Goal: Find specific page/section: Find specific page/section

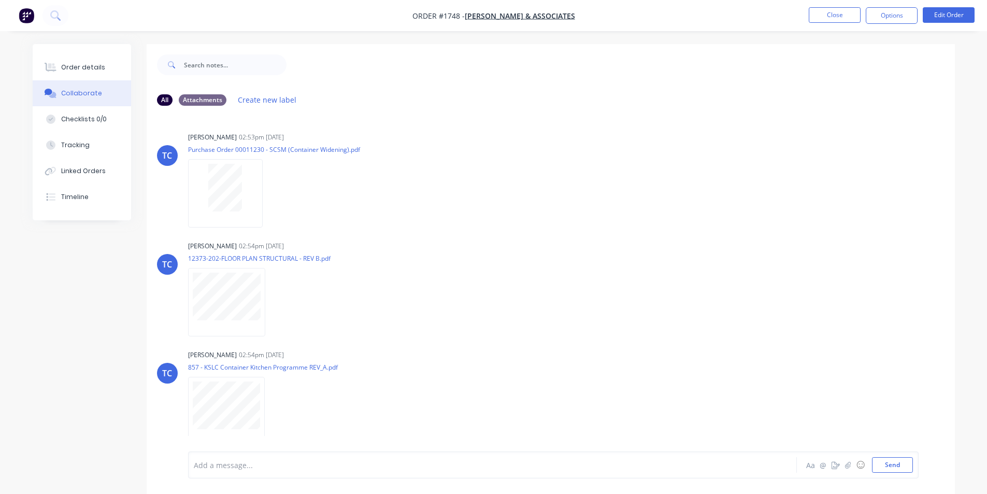
scroll to position [16, 0]
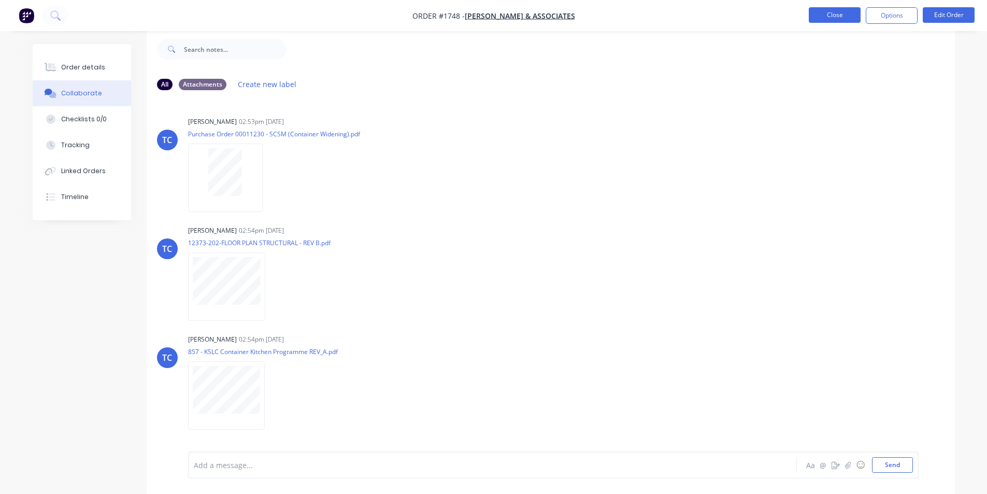
click at [835, 17] on button "Close" at bounding box center [835, 15] width 52 height 16
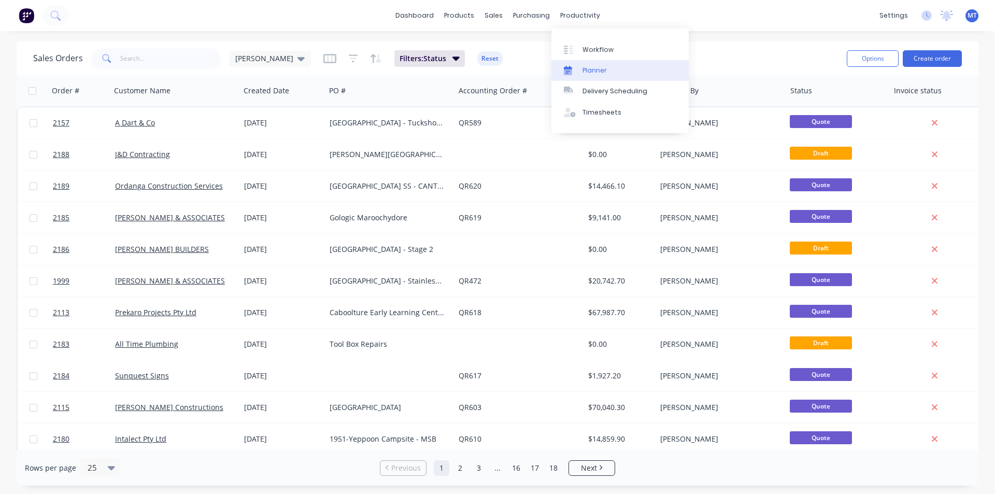
click at [590, 71] on div "Planner" at bounding box center [594, 70] width 24 height 9
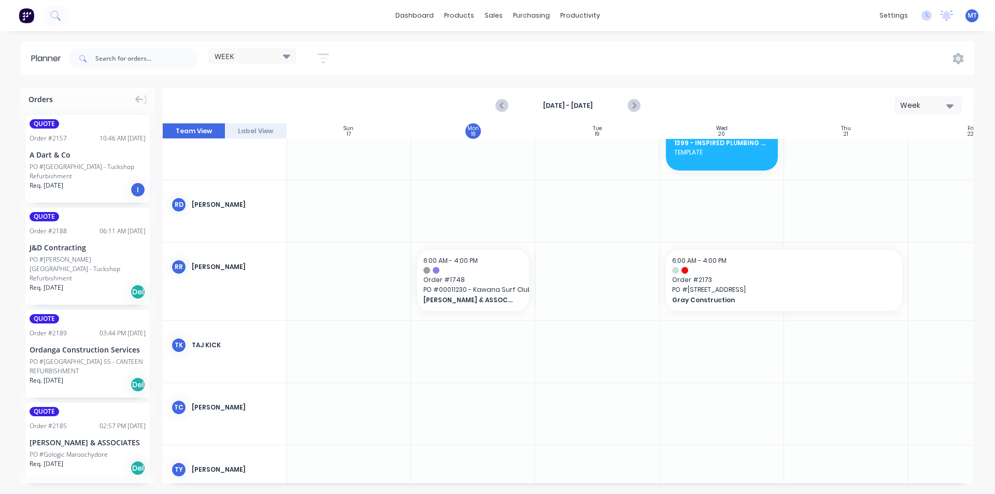
scroll to position [777, 1]
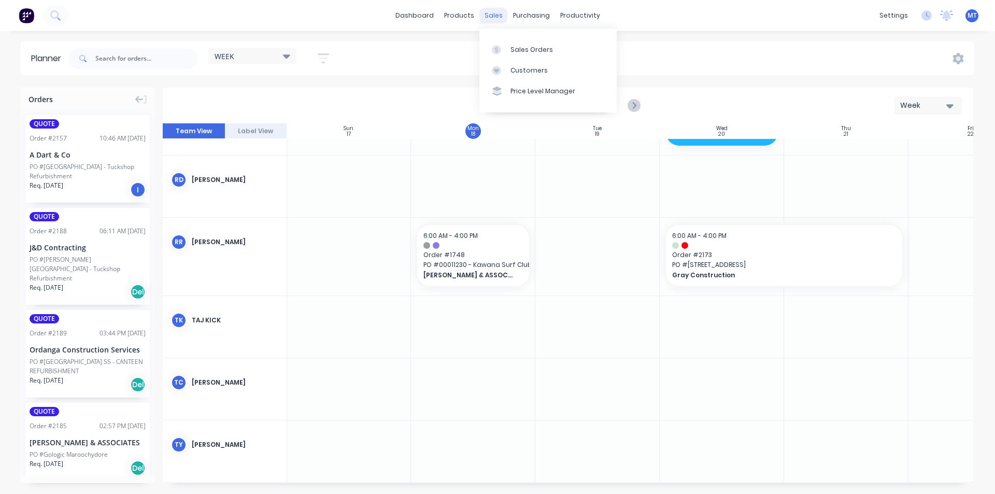
click at [496, 18] on div "sales" at bounding box center [493, 16] width 28 height 16
click at [520, 50] on div "Sales Orders" at bounding box center [531, 49] width 42 height 9
